Goal: Find specific page/section: Find specific page/section

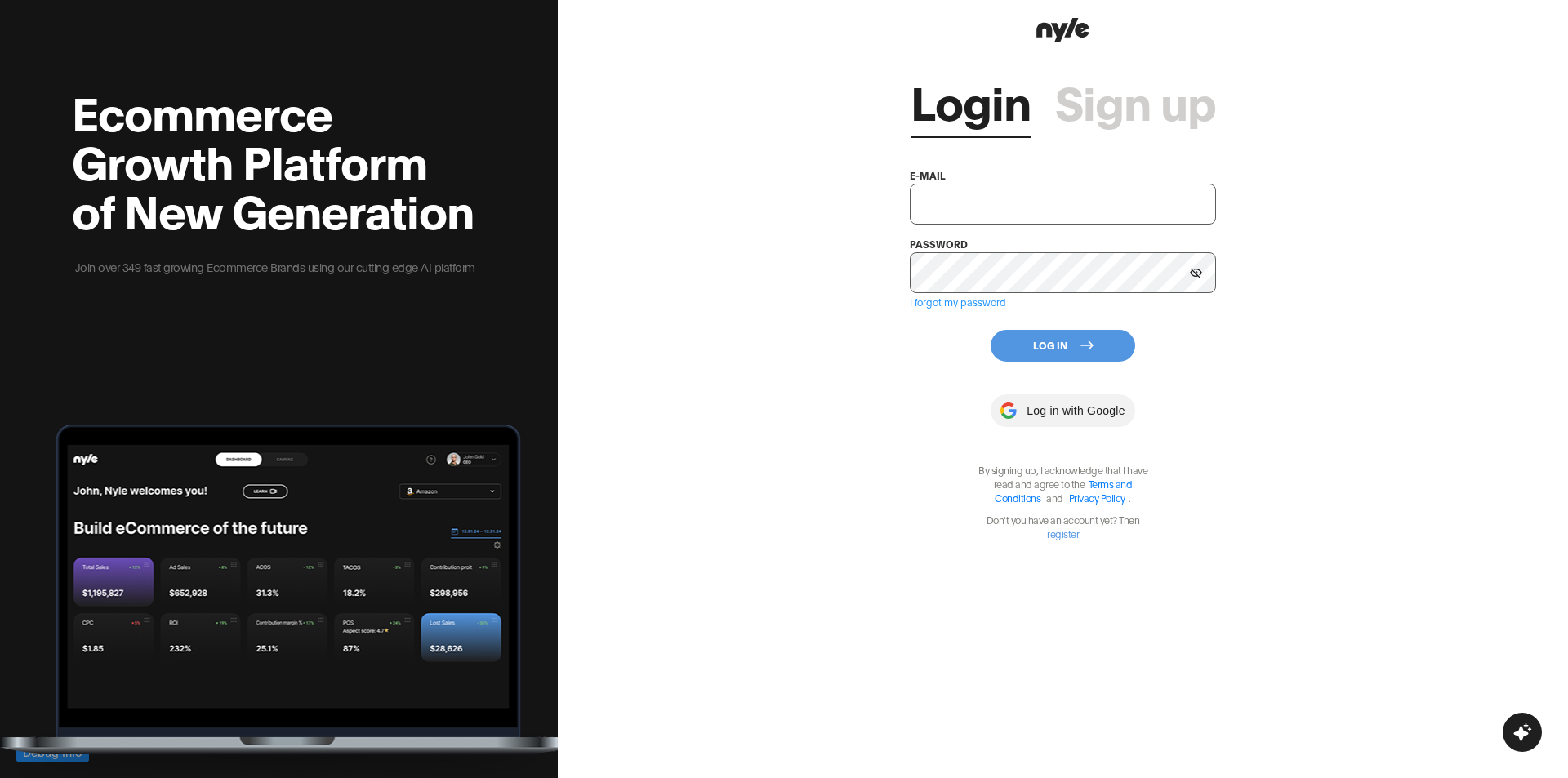
click at [1008, 221] on input "text" at bounding box center [1063, 204] width 306 height 41
type input "innopro@nyle.ai"
click at [1064, 342] on button "Log In" at bounding box center [1063, 346] width 144 height 32
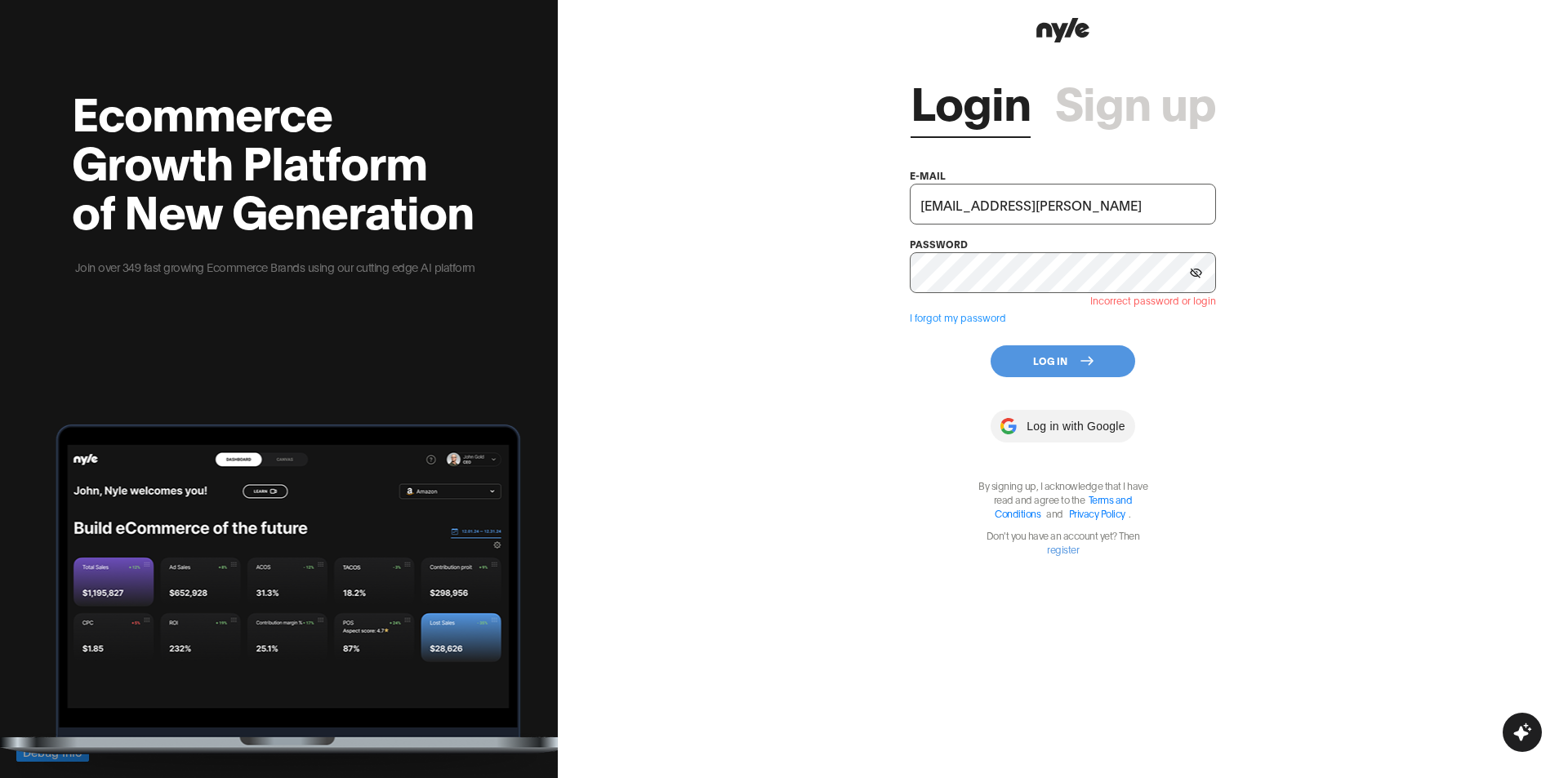
click at [908, 398] on div "Login Sign up e-mail innopro@nyle.ai password Incorrect password or login I for…" at bounding box center [1063, 389] width 1010 height 778
click at [1076, 353] on button "Log In" at bounding box center [1063, 361] width 144 height 32
click at [1191, 269] on icon at bounding box center [1196, 272] width 12 height 10
click at [1340, 411] on div "Login Sign up e-mail innopro@nyle.ai password Incorrect password or login I for…" at bounding box center [1063, 389] width 1010 height 778
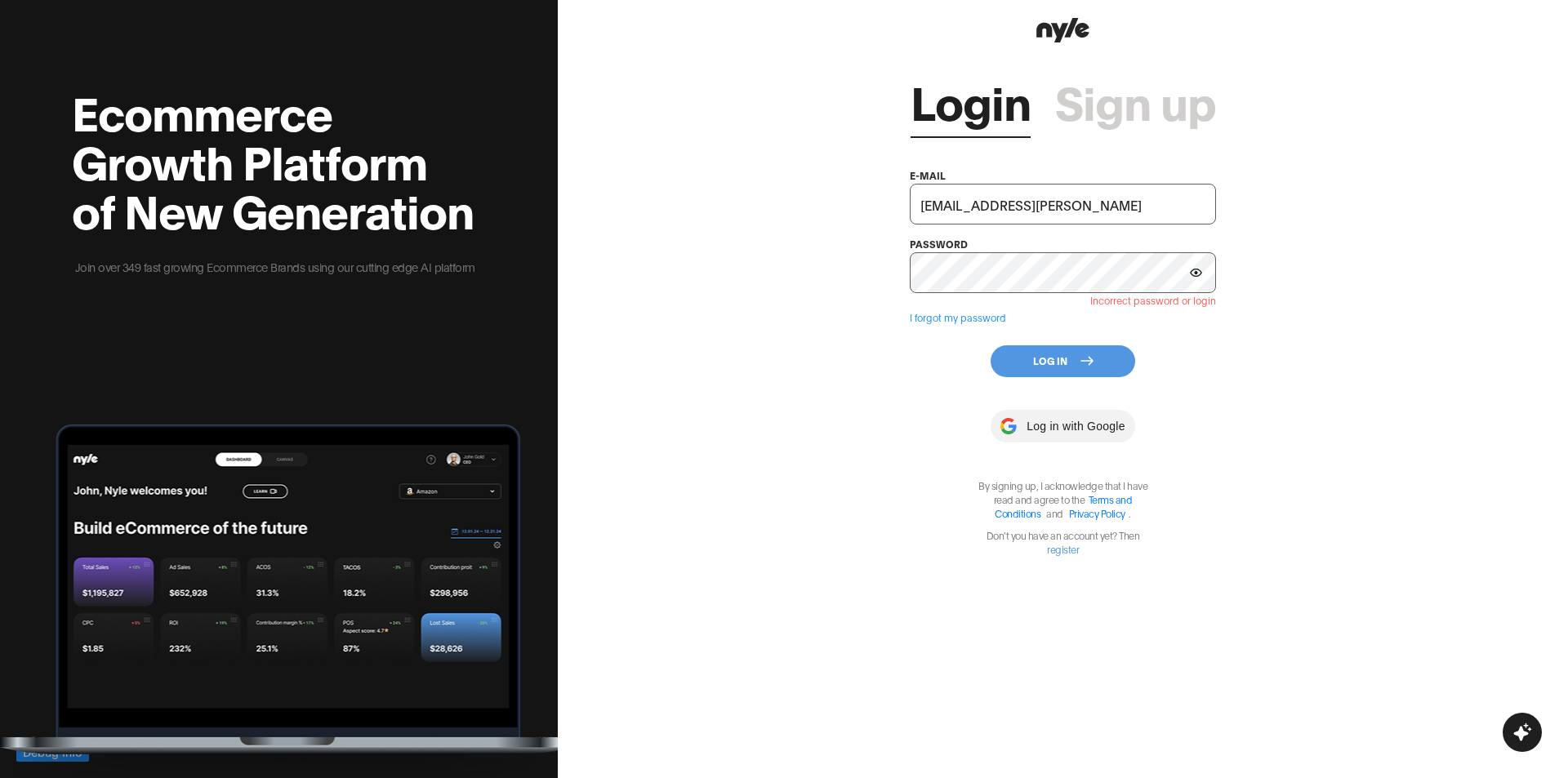
click at [1293, 394] on div "Login Sign up e-mail innopro@nyle.ai password Incorrect password or login I for…" at bounding box center [1063, 389] width 1010 height 778
click at [1051, 374] on button "Log In" at bounding box center [1063, 361] width 144 height 32
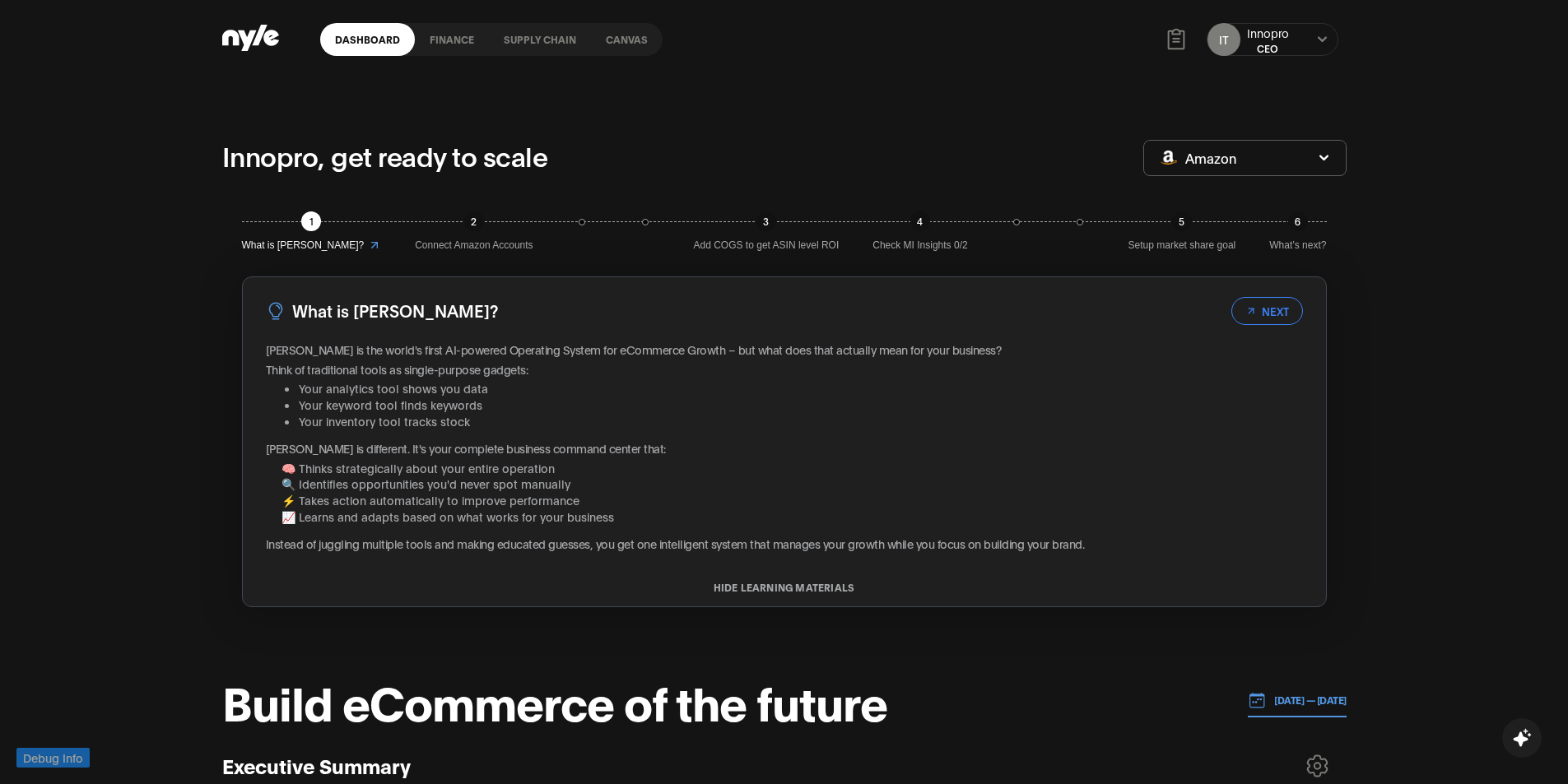
click at [636, 41] on link "Canvas" at bounding box center [627, 39] width 72 height 33
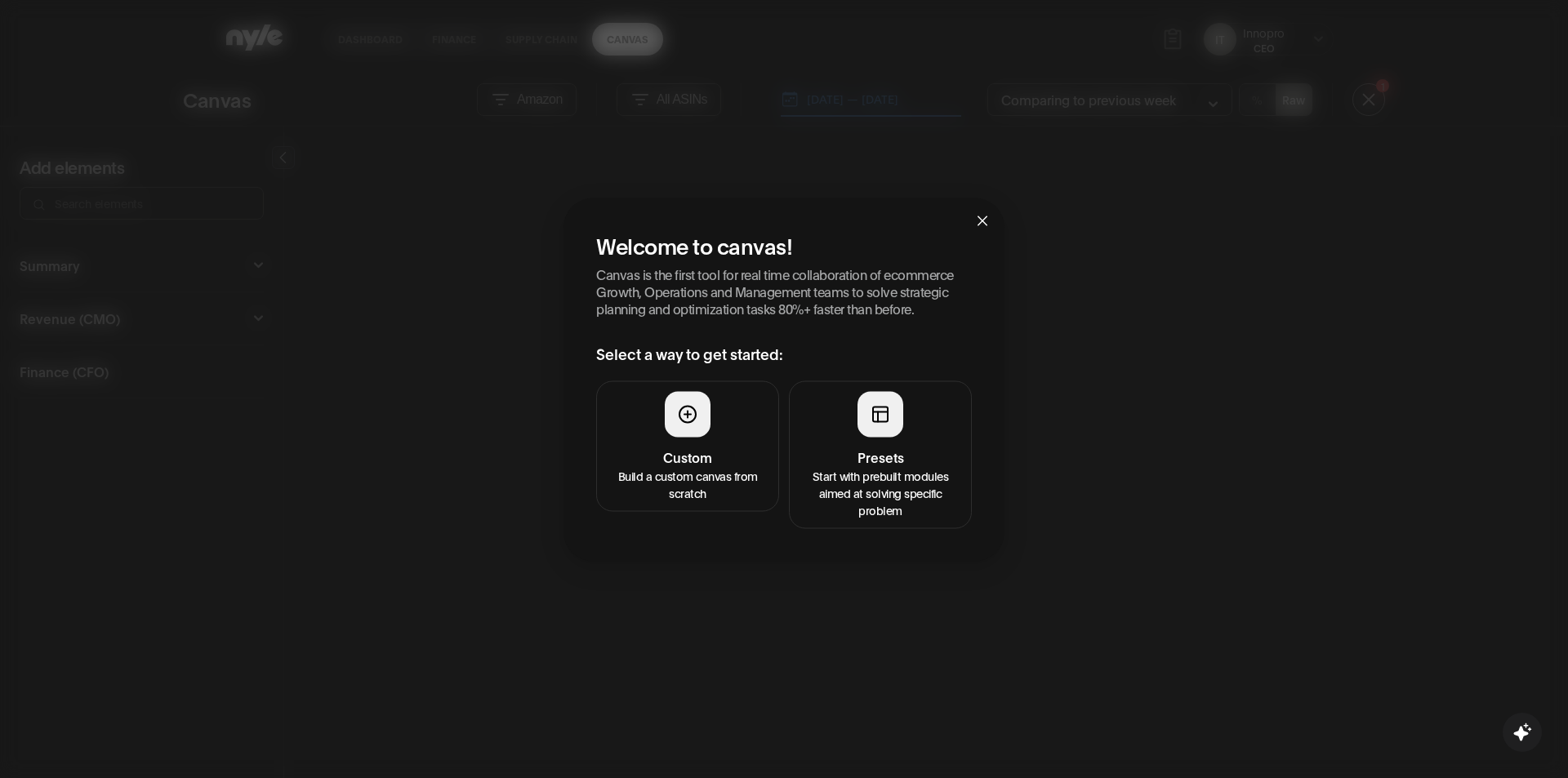
click at [749, 455] on h4 "Custom" at bounding box center [688, 457] width 162 height 20
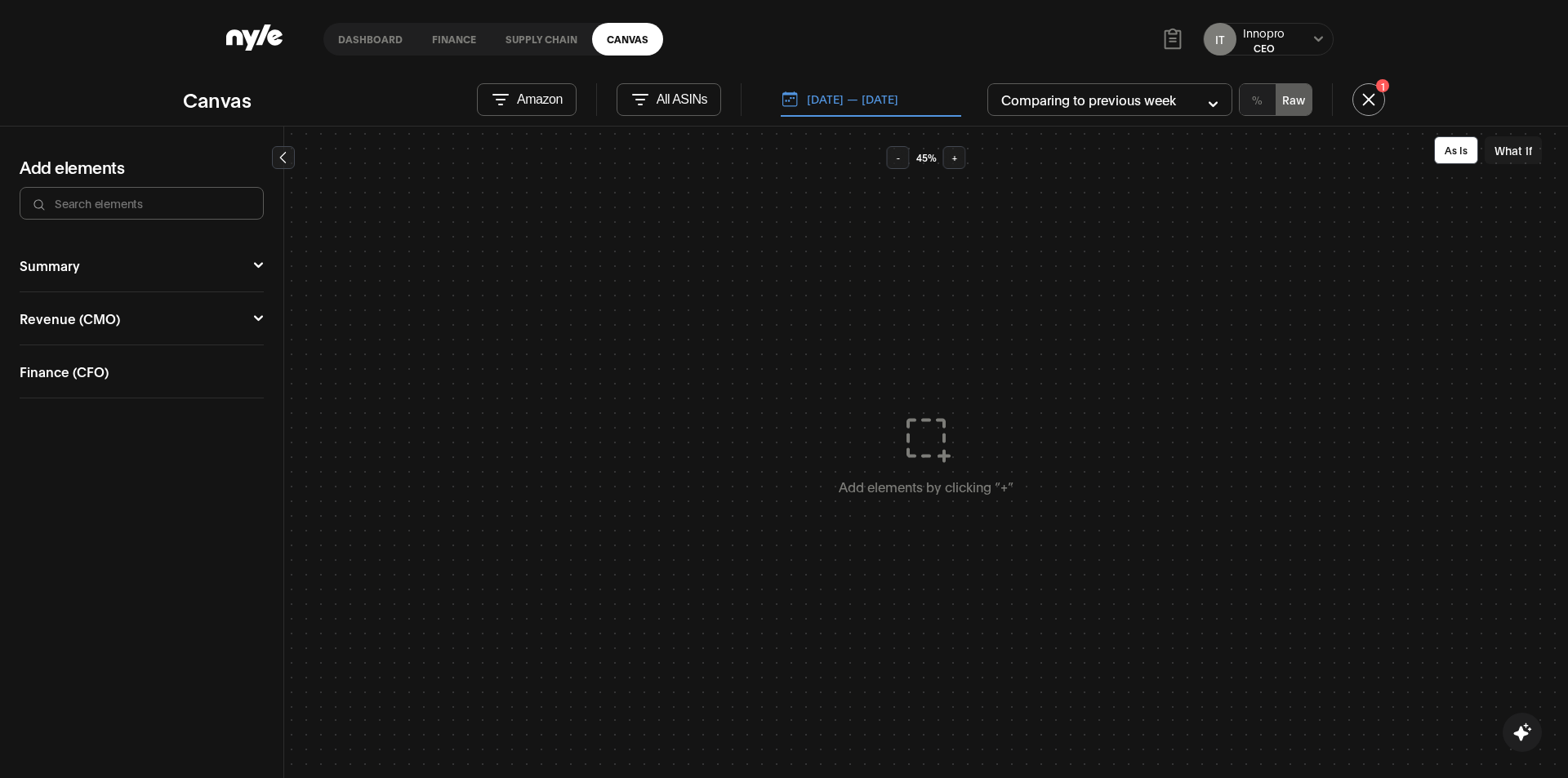
click at [77, 320] on button "Revenue (CMO)" at bounding box center [141, 318] width 244 height 13
click at [102, 343] on div "Campaign Manager" at bounding box center [81, 348] width 124 height 13
click at [248, 381] on button "Ad Sales" at bounding box center [205, 391] width 103 height 38
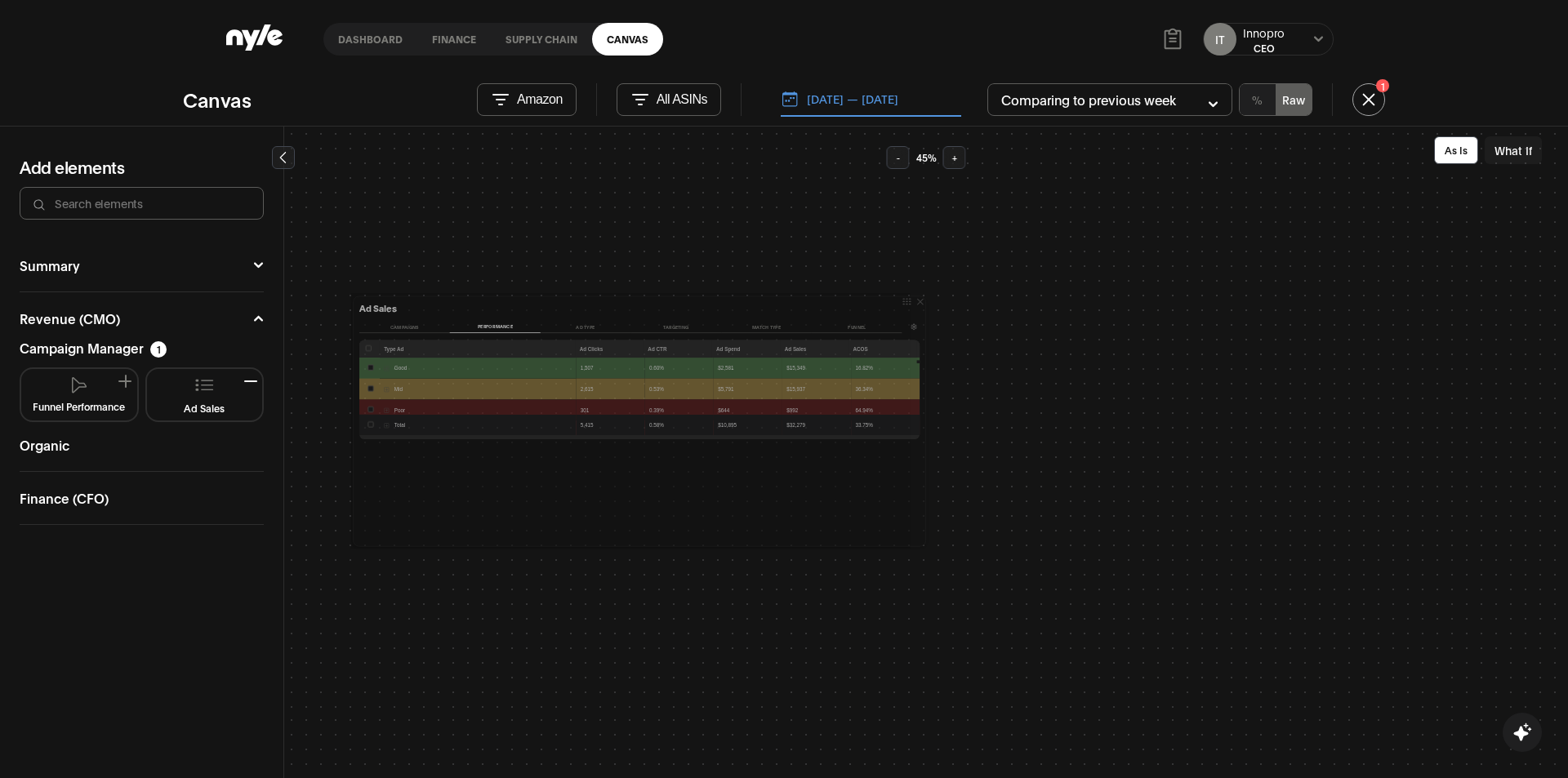
drag, startPoint x: 712, startPoint y: 445, endPoint x: 919, endPoint y: 539, distance: 227.3
click at [0, 0] on div at bounding box center [0, 0] width 0 height 0
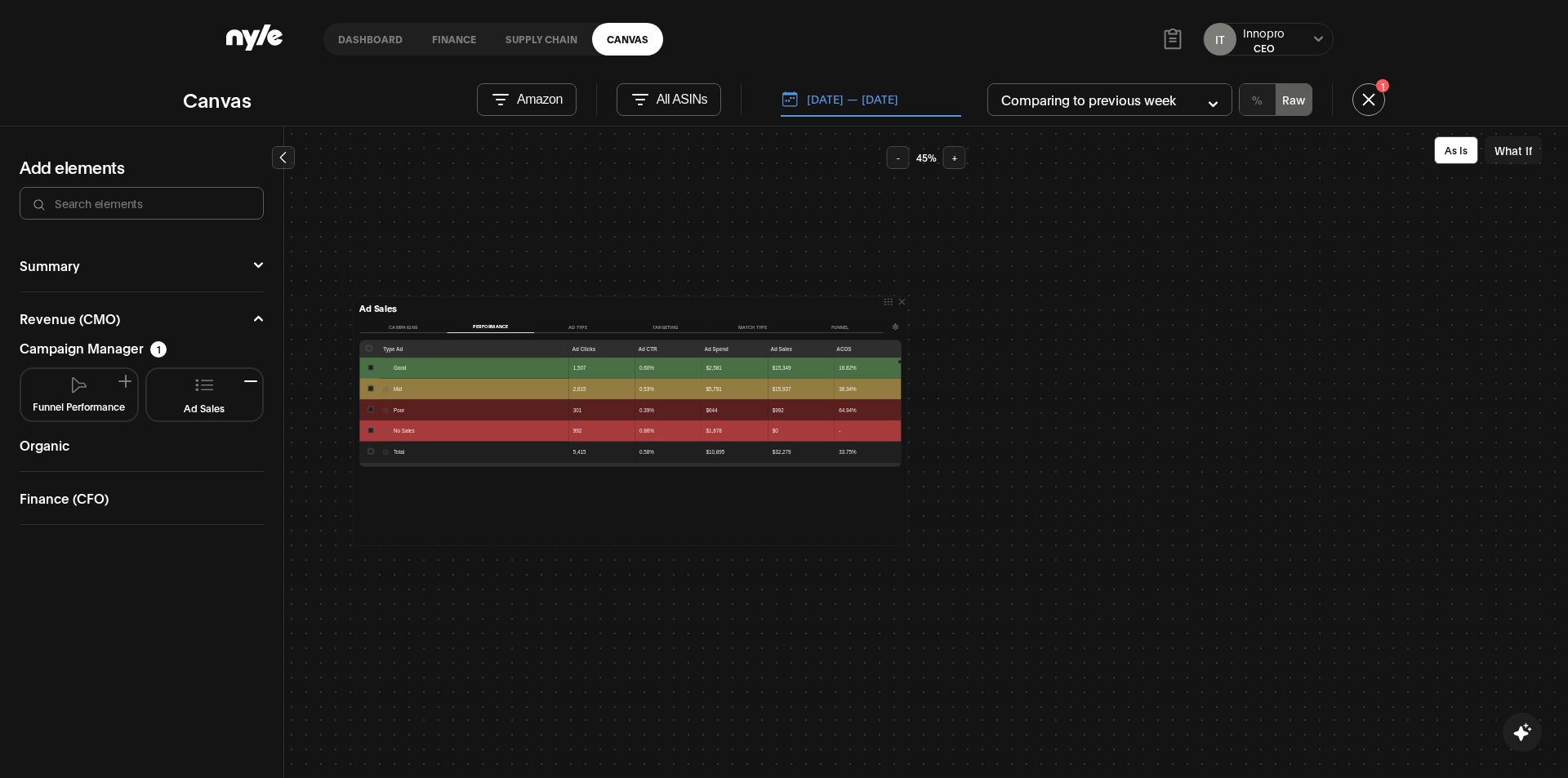
click at [398, 321] on button "Campaigns" at bounding box center [403, 328] width 87 height 12
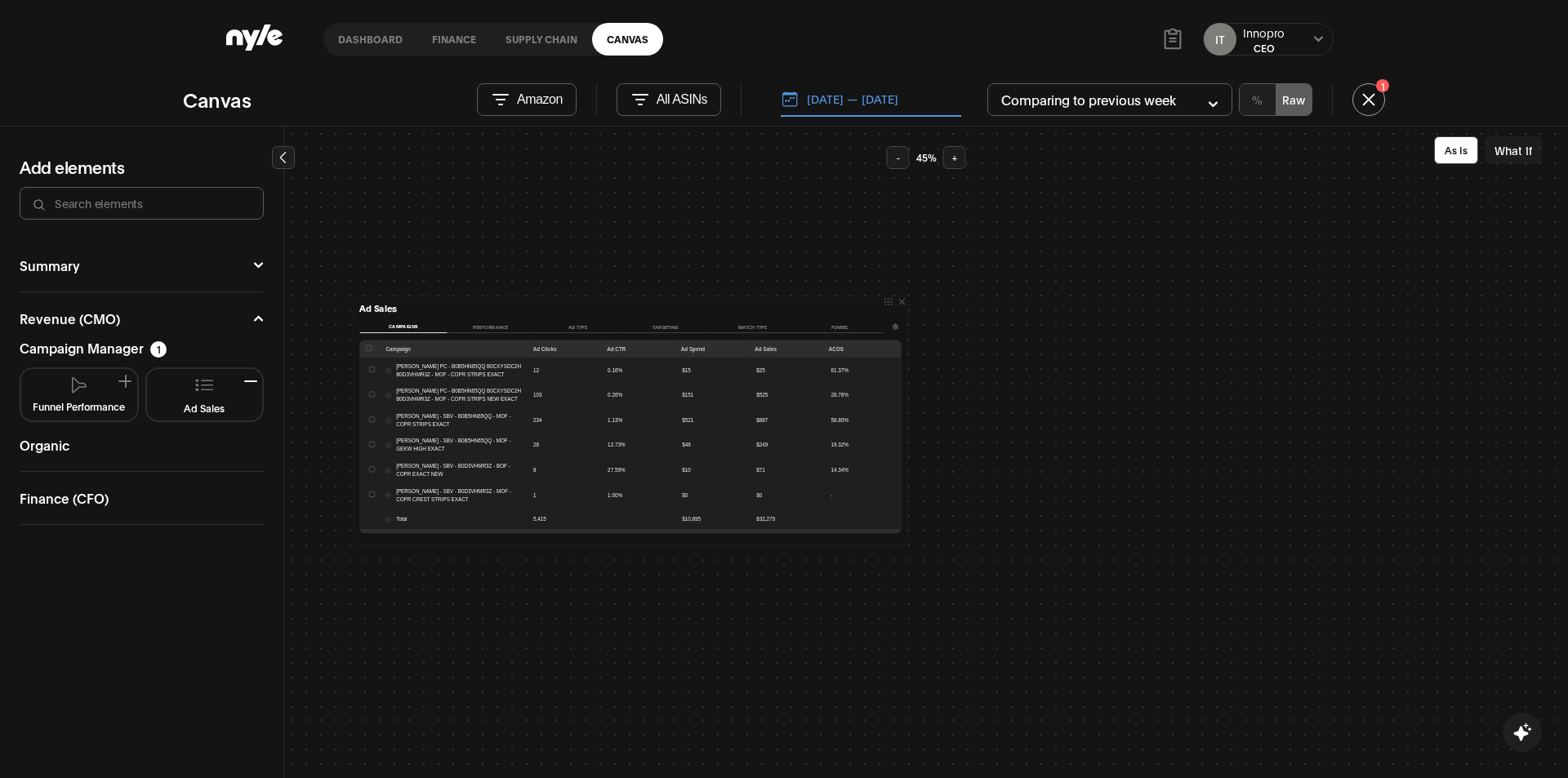
click at [386, 369] on button "button" at bounding box center [389, 371] width 5 height 5
click at [386, 370] on button "button" at bounding box center [389, 371] width 5 height 5
click at [391, 420] on button "button" at bounding box center [389, 421] width 5 height 5
click at [489, 329] on button "Performance" at bounding box center [490, 328] width 87 height 12
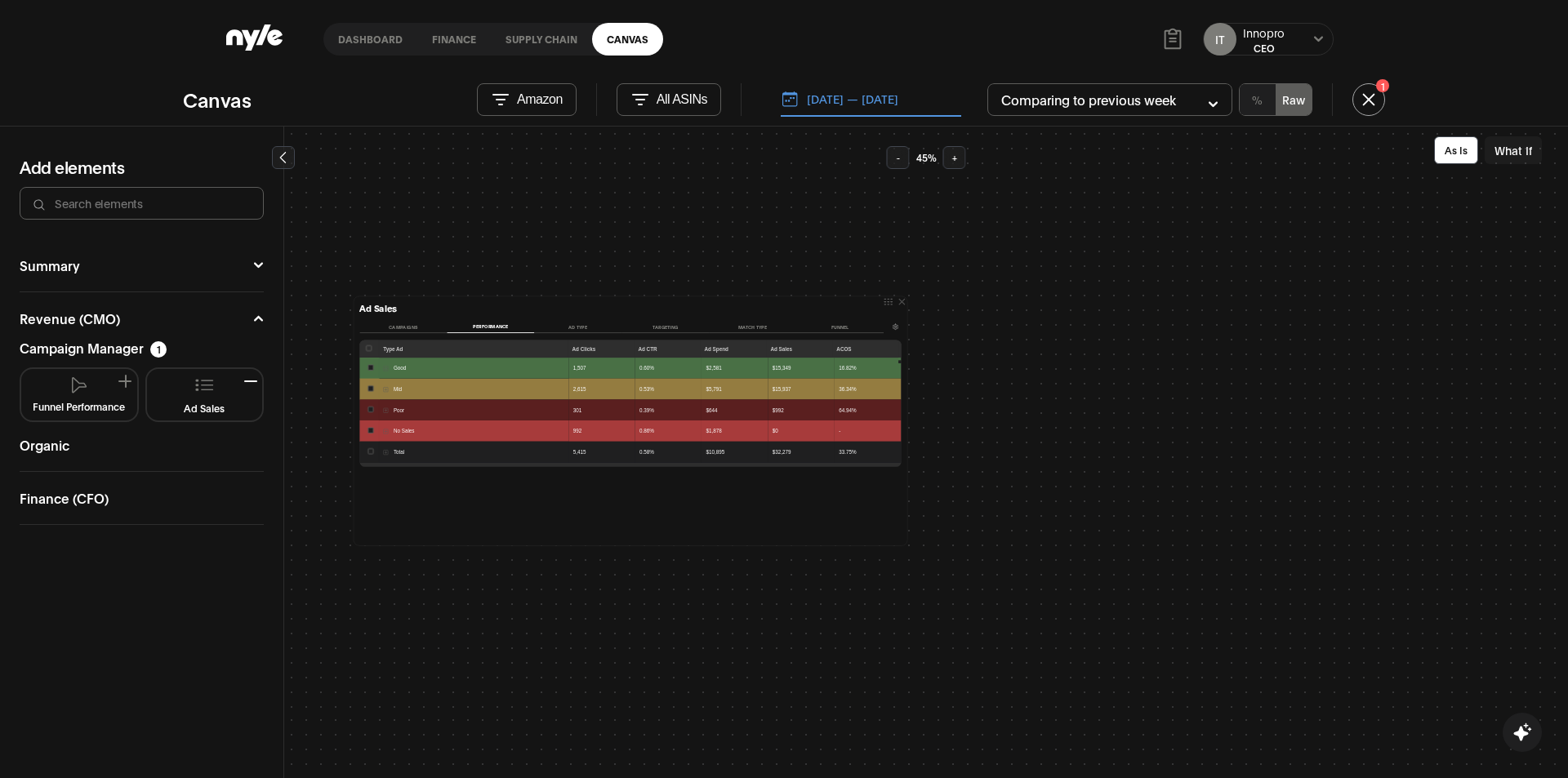
click at [574, 325] on button "Ad Type" at bounding box center [578, 328] width 87 height 12
click at [651, 322] on button "Targeting" at bounding box center [665, 328] width 87 height 12
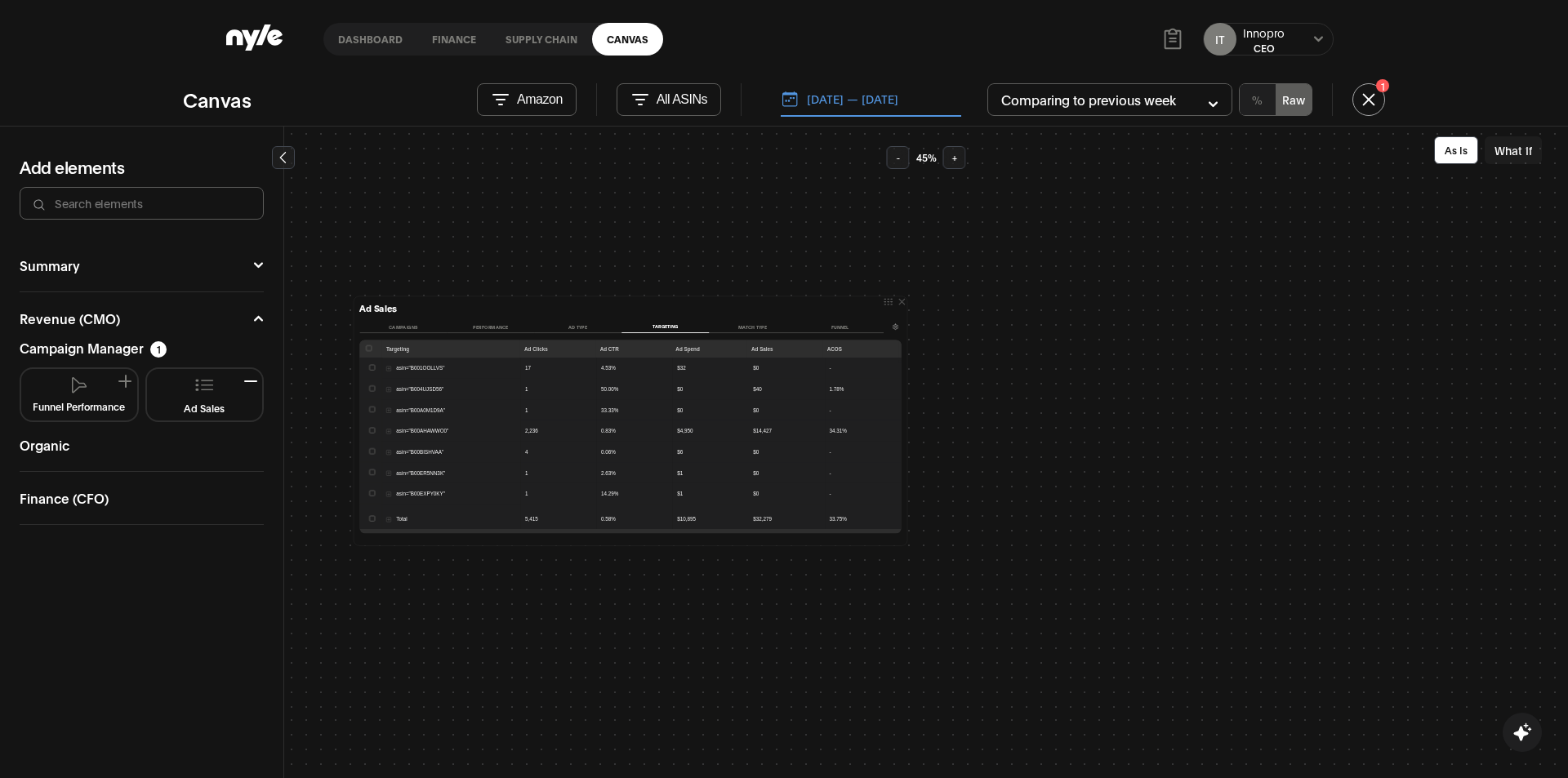
click at [998, 690] on div "Ad Sales Campaigns Performance Ad Type Targeting Match type Funnel Targeting Ad…" at bounding box center [925, 452] width 1283 height 652
click at [521, 640] on div "Ad Sales Campaigns Performance Ad Type Targeting Match type Funnel Targeting Ad…" at bounding box center [925, 452] width 1283 height 652
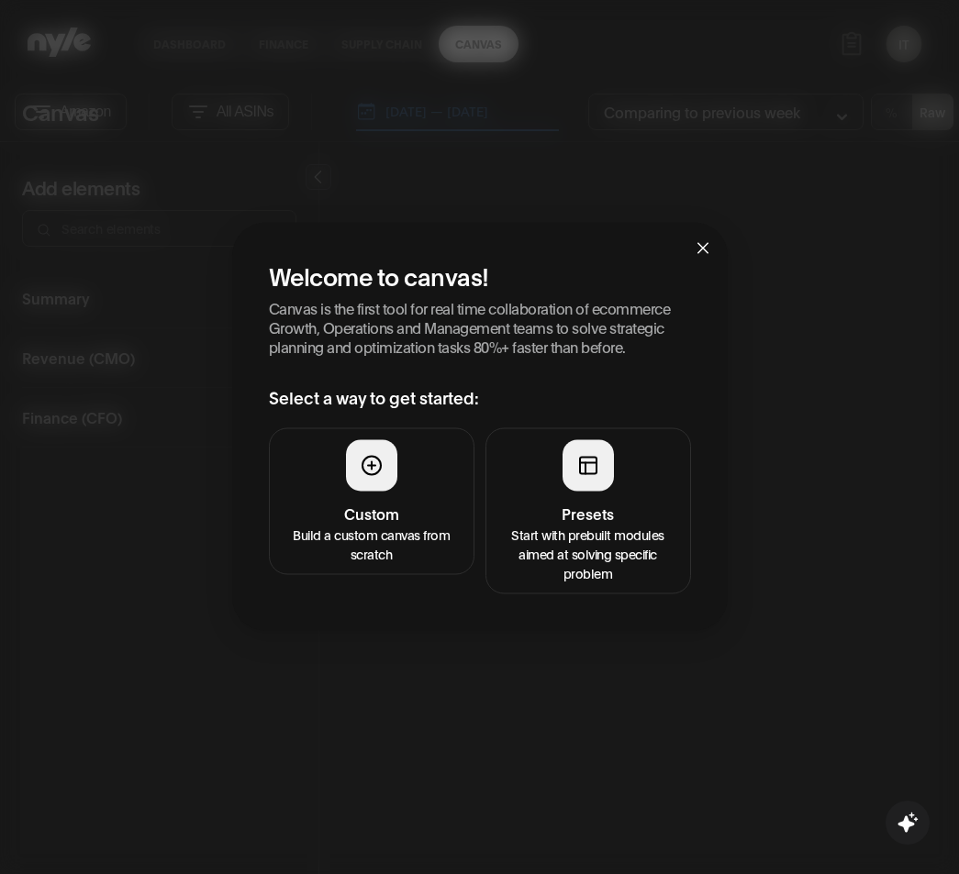
click at [382, 506] on h4 "Custom" at bounding box center [372, 513] width 182 height 22
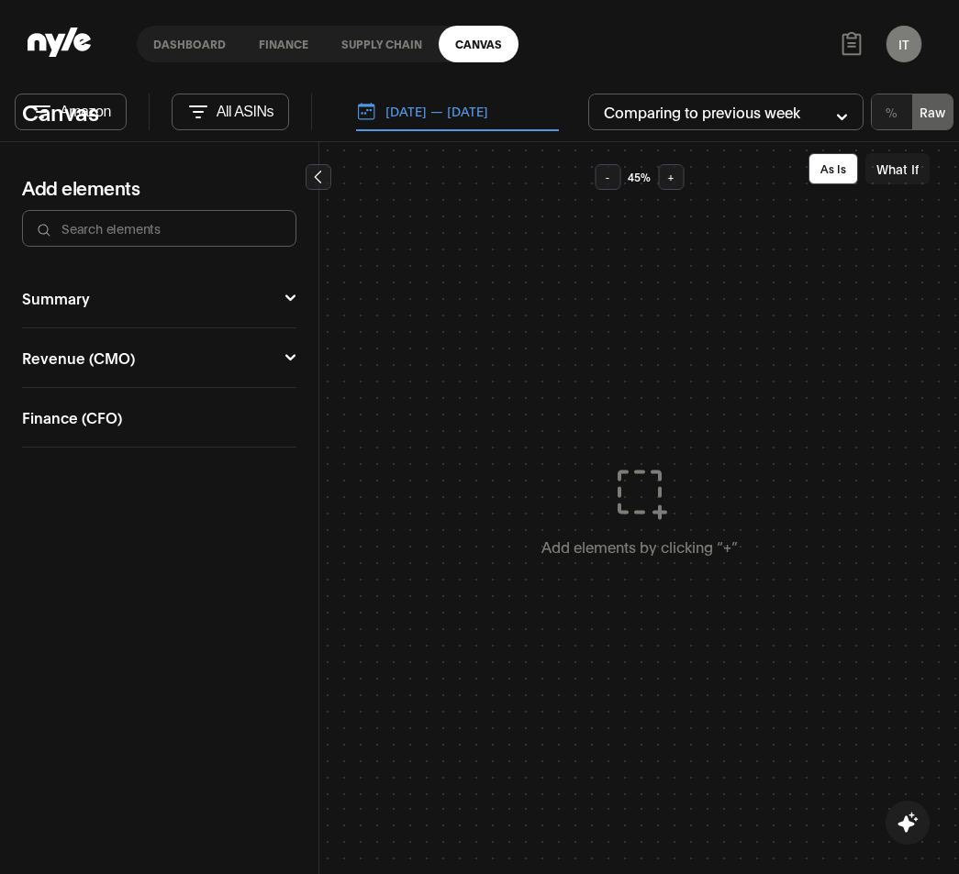
click at [109, 355] on button "Revenue (CMO)" at bounding box center [159, 357] width 274 height 15
click at [94, 394] on div "Campaign Manager" at bounding box center [91, 391] width 139 height 15
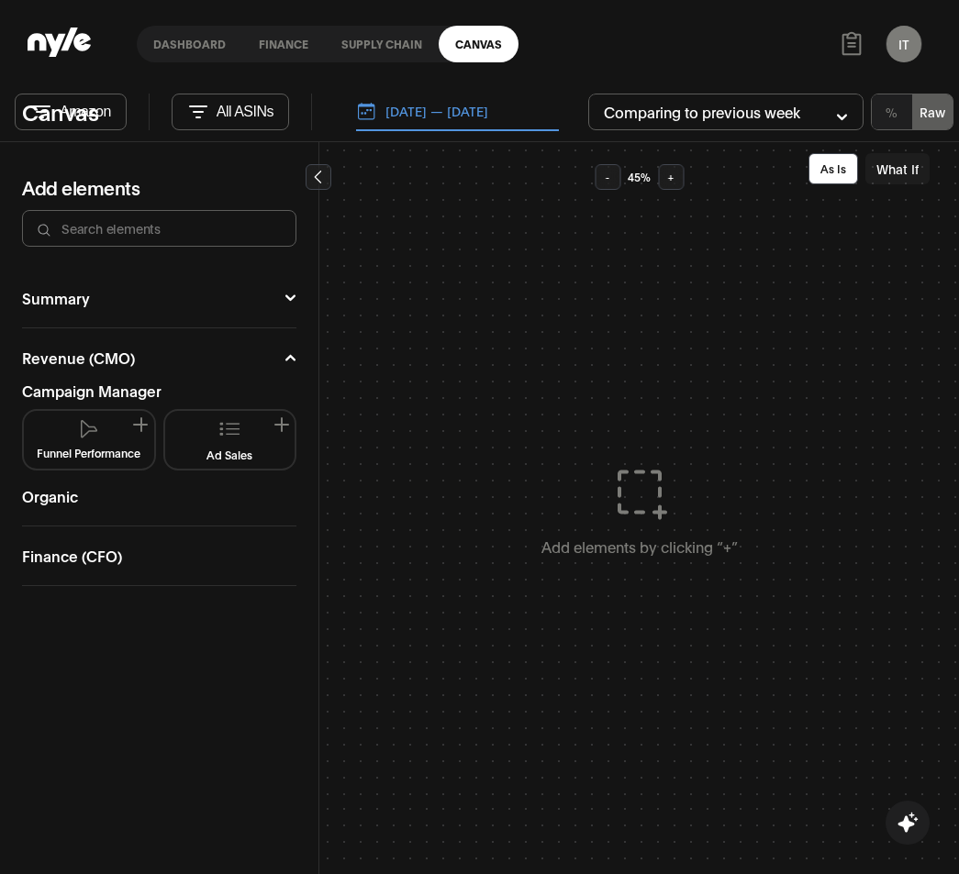
click at [255, 439] on button "Ad Sales" at bounding box center [230, 439] width 116 height 43
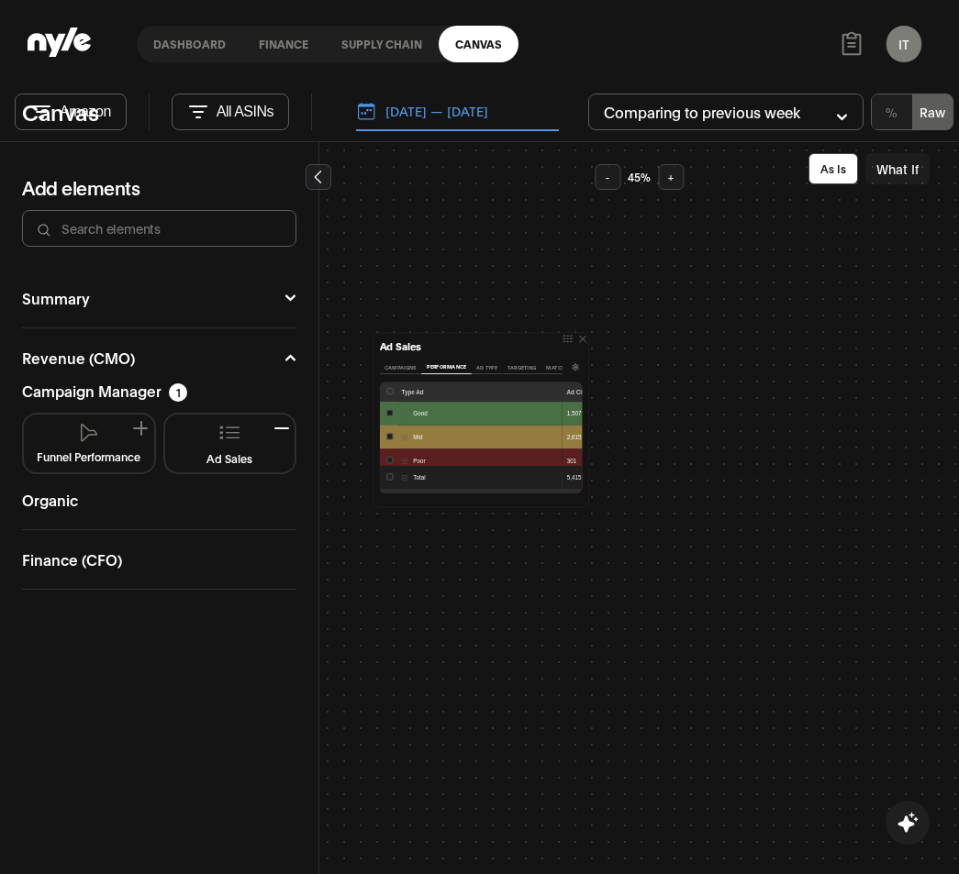
click at [479, 363] on button "Ad Type" at bounding box center [487, 368] width 31 height 14
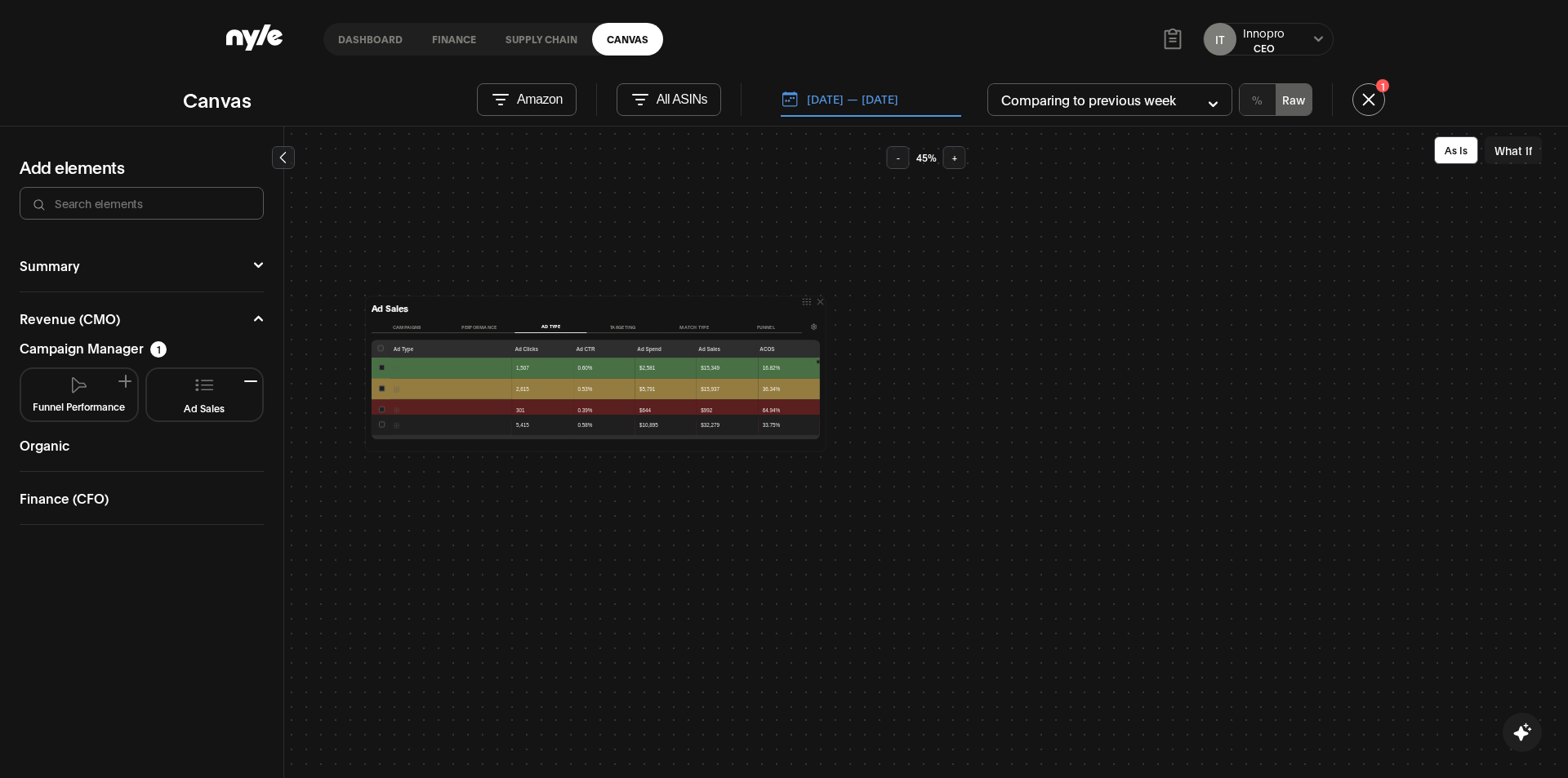
click at [622, 325] on button "Targeting" at bounding box center [622, 328] width 72 height 12
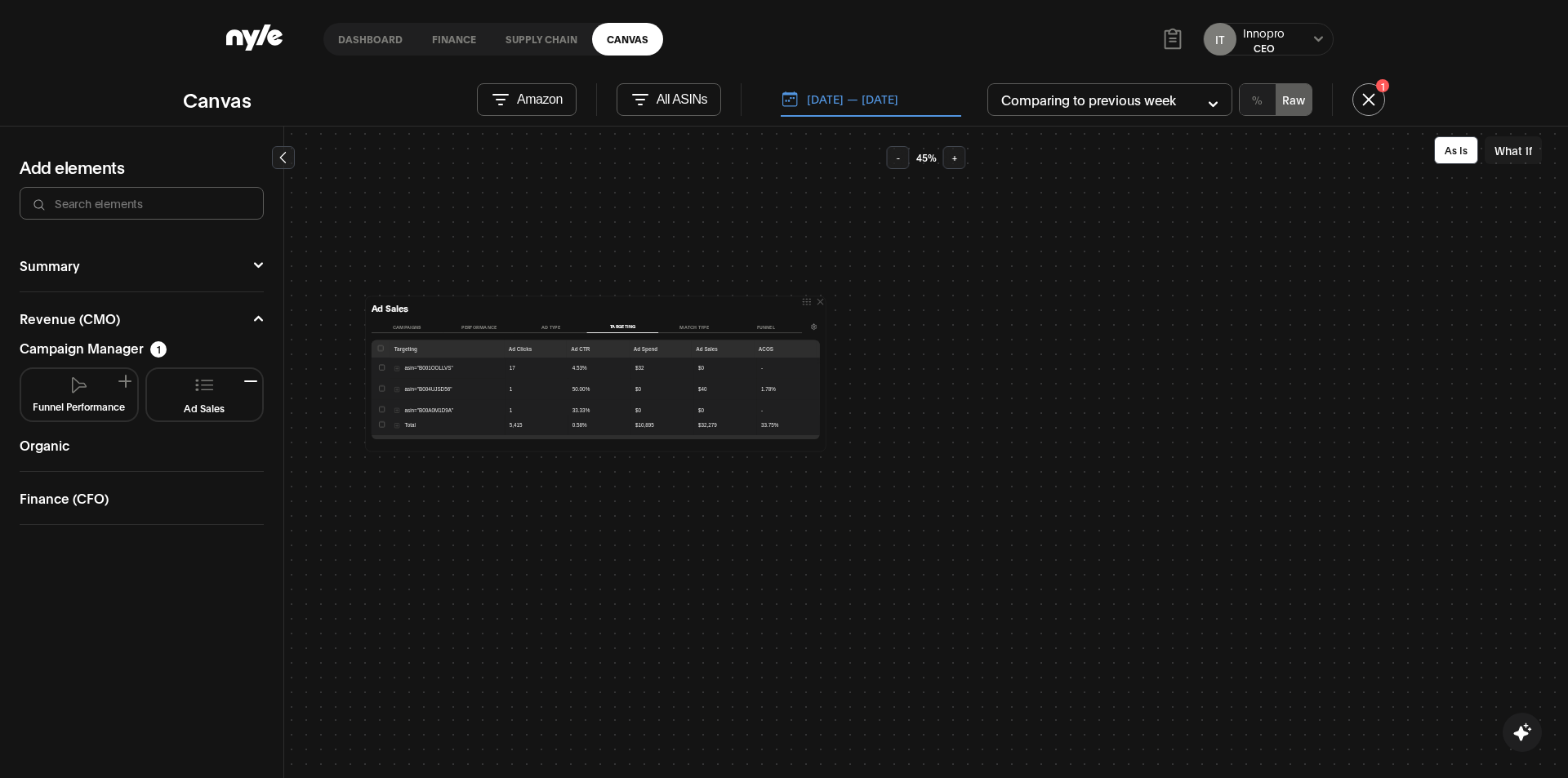
click at [698, 323] on button "Match type" at bounding box center [693, 328] width 72 height 12
click at [770, 323] on button "Funnel" at bounding box center [765, 328] width 72 height 12
click at [397, 328] on button "Campaigns" at bounding box center [407, 328] width 72 height 12
click at [757, 407] on td at bounding box center [788, 403] width 61 height 21
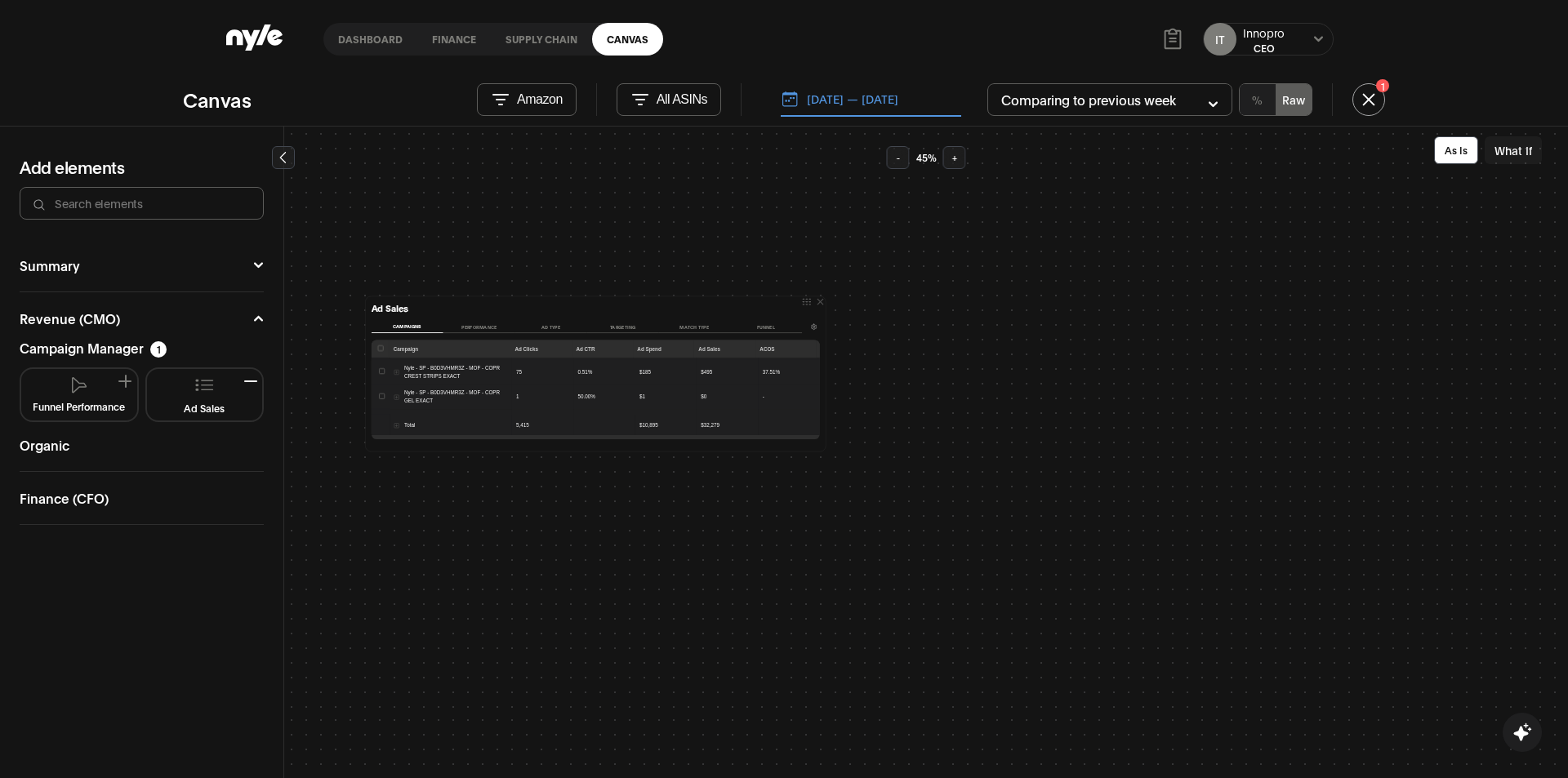
scroll to position [1729, 0]
drag, startPoint x: 929, startPoint y: 689, endPoint x: 905, endPoint y: 689, distance: 24.0
click at [0, 0] on div at bounding box center [0, 0] width 0 height 0
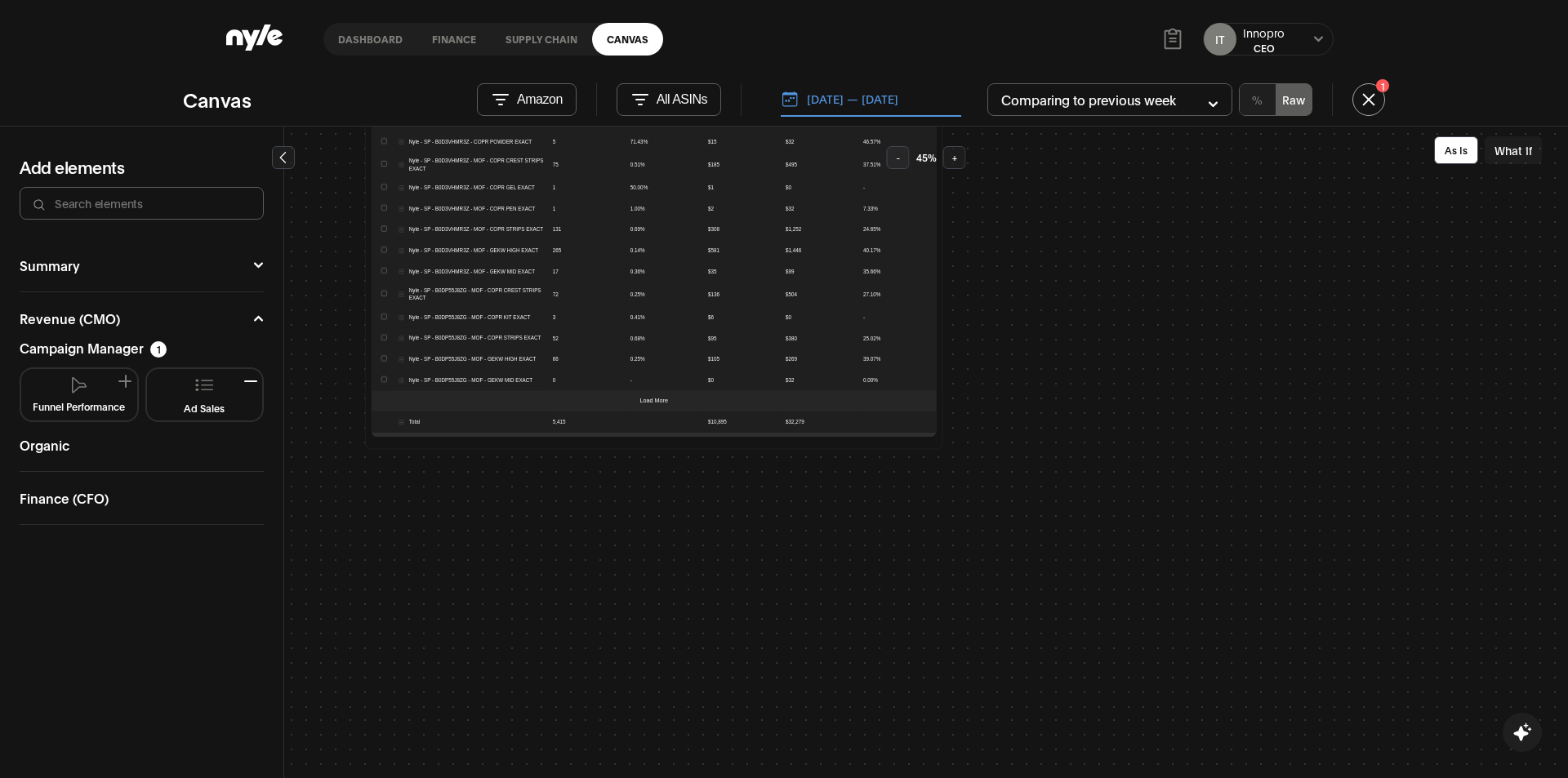
scroll to position [245, 0]
click at [853, 397] on td at bounding box center [896, 402] width 77 height 21
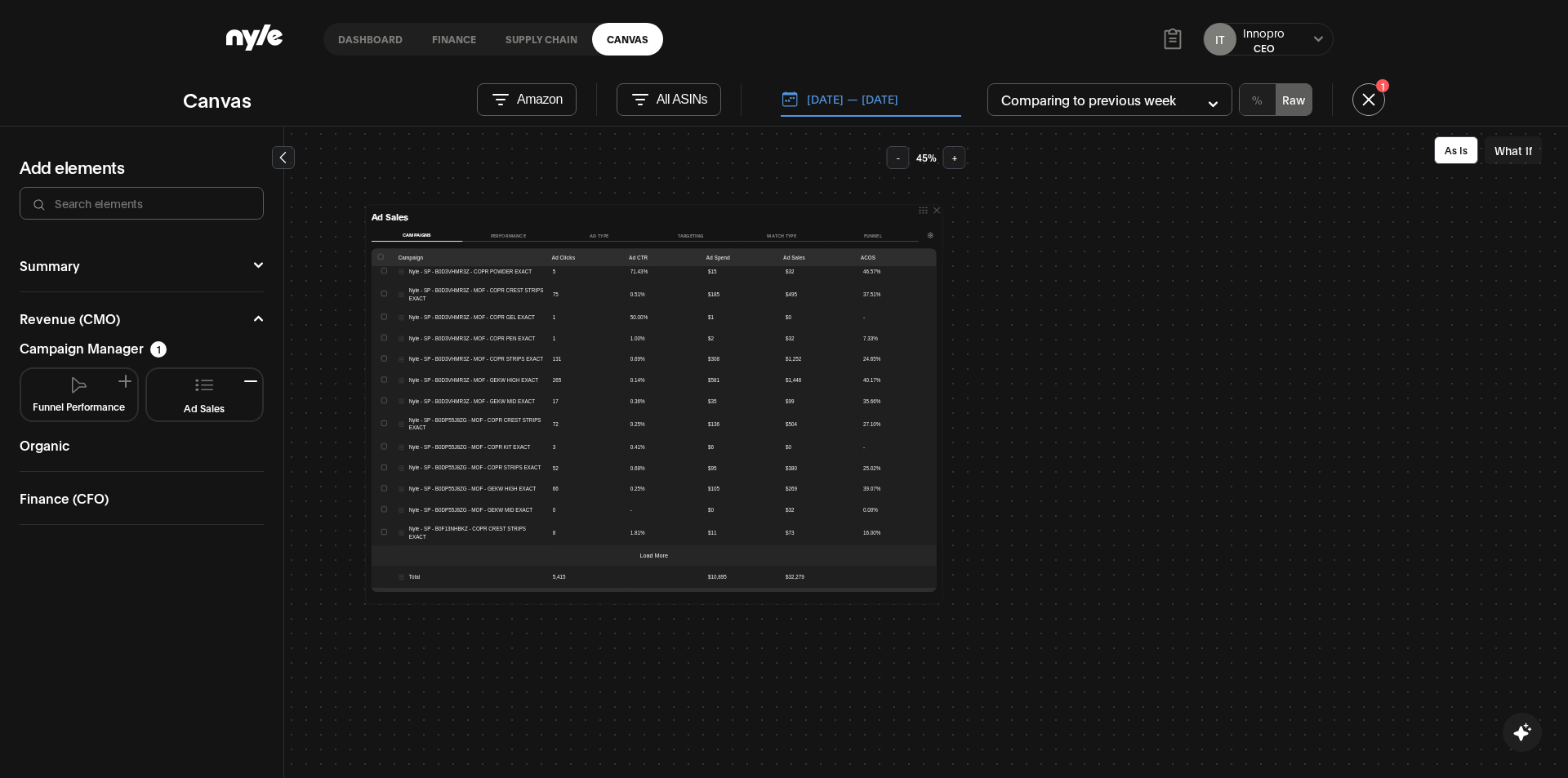
scroll to position [82, 0]
click at [853, 559] on td at bounding box center [896, 566] width 77 height 21
click at [853, 557] on td at bounding box center [896, 566] width 77 height 21
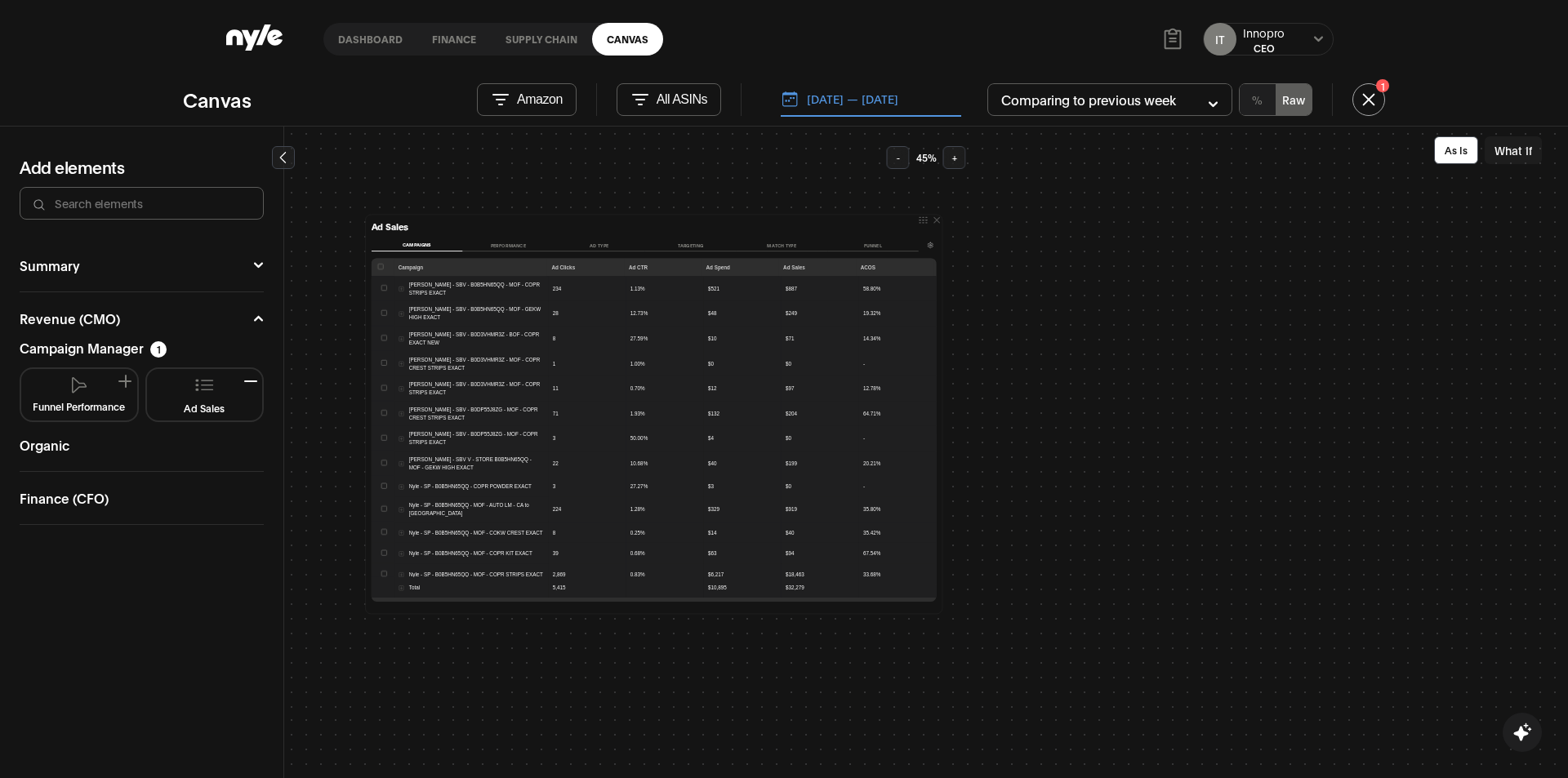
scroll to position [0, 0]
click at [512, 242] on button "Performance" at bounding box center [507, 246] width 92 height 12
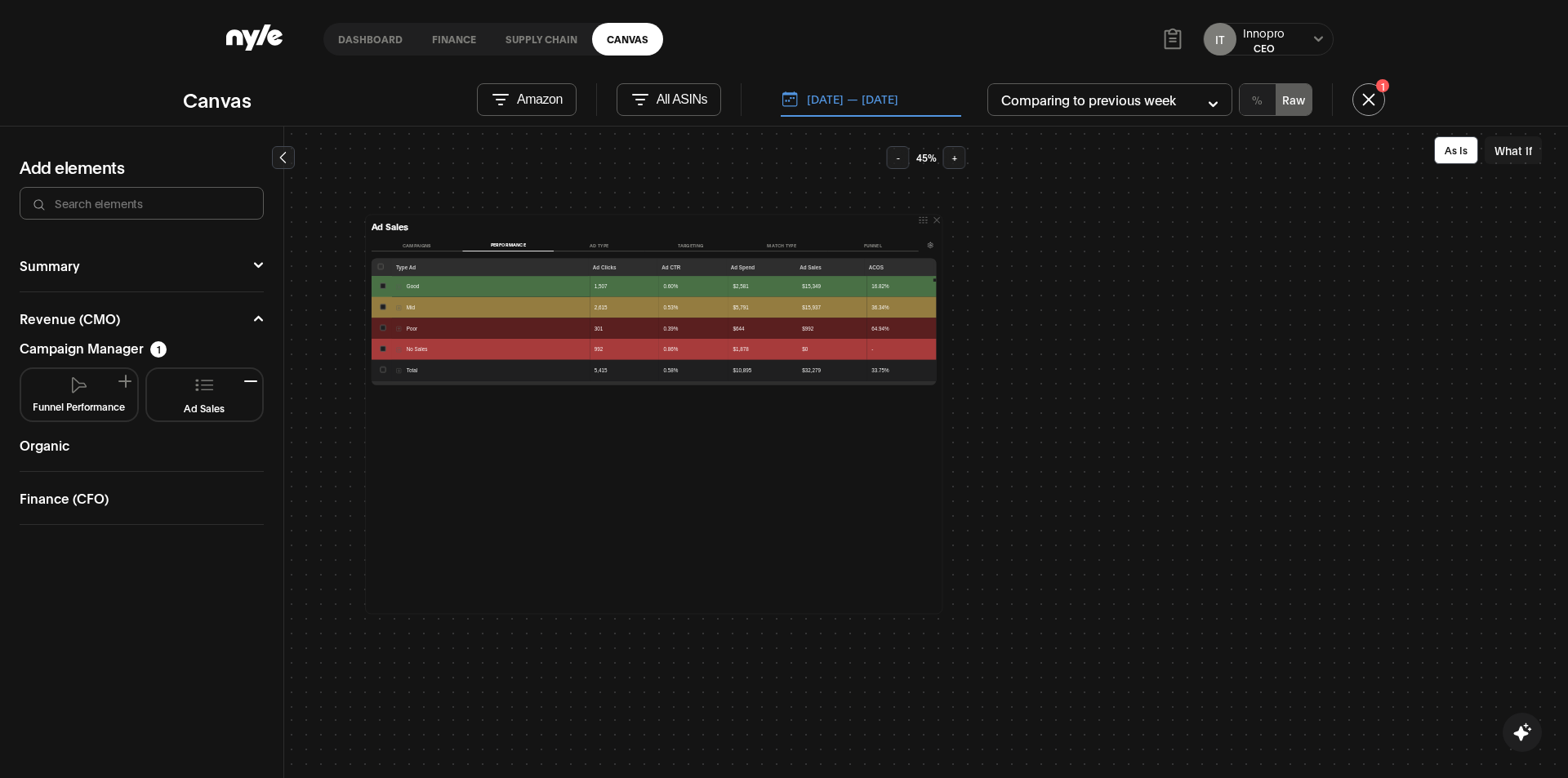
click at [398, 281] on td "Good" at bounding box center [490, 287] width 198 height 21
